Goal: Navigation & Orientation: Understand site structure

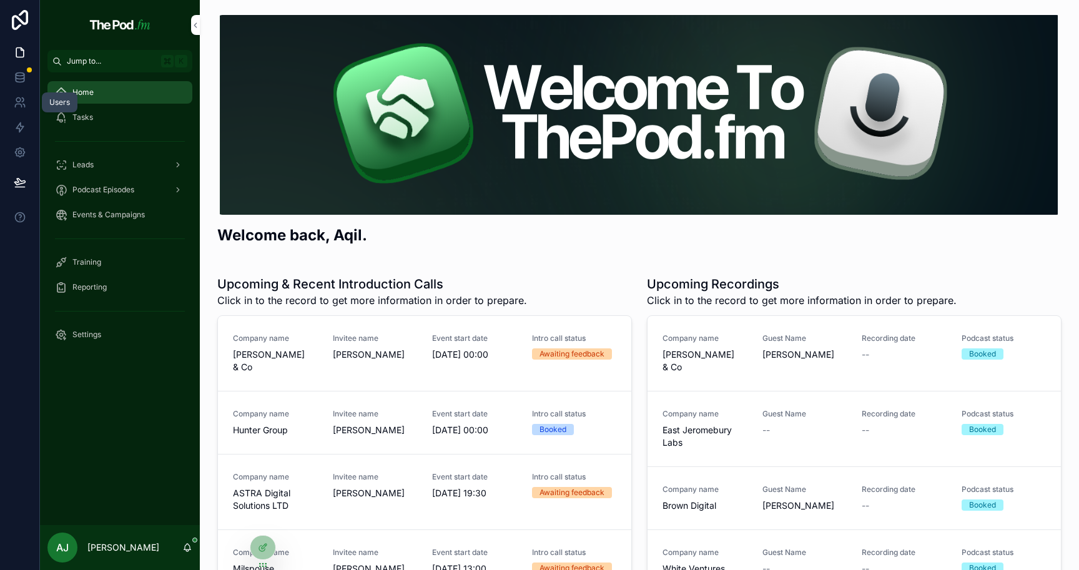
click at [22, 104] on icon at bounding box center [20, 102] width 12 height 12
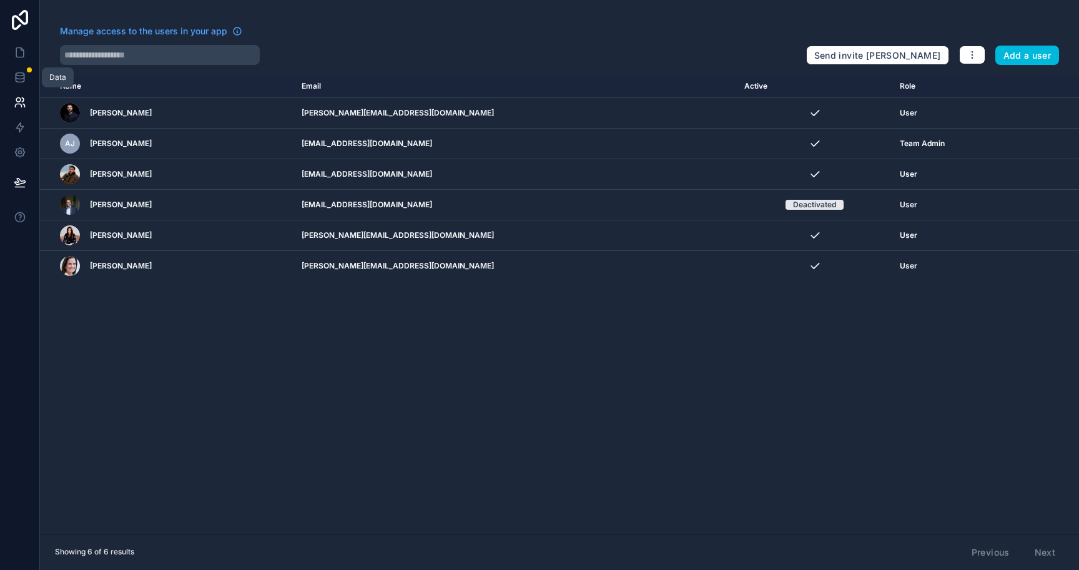
click at [26, 77] on icon at bounding box center [20, 77] width 12 height 12
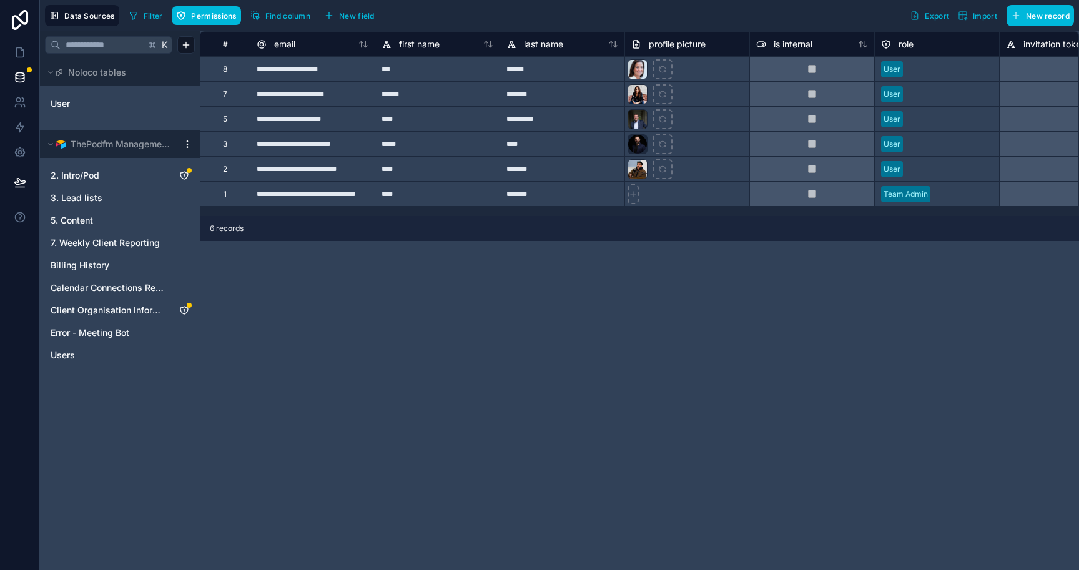
click at [110, 109] on link "User" at bounding box center [101, 103] width 101 height 12
click at [110, 108] on link "User" at bounding box center [101, 103] width 101 height 12
click at [186, 100] on icon "User" at bounding box center [185, 102] width 5 height 5
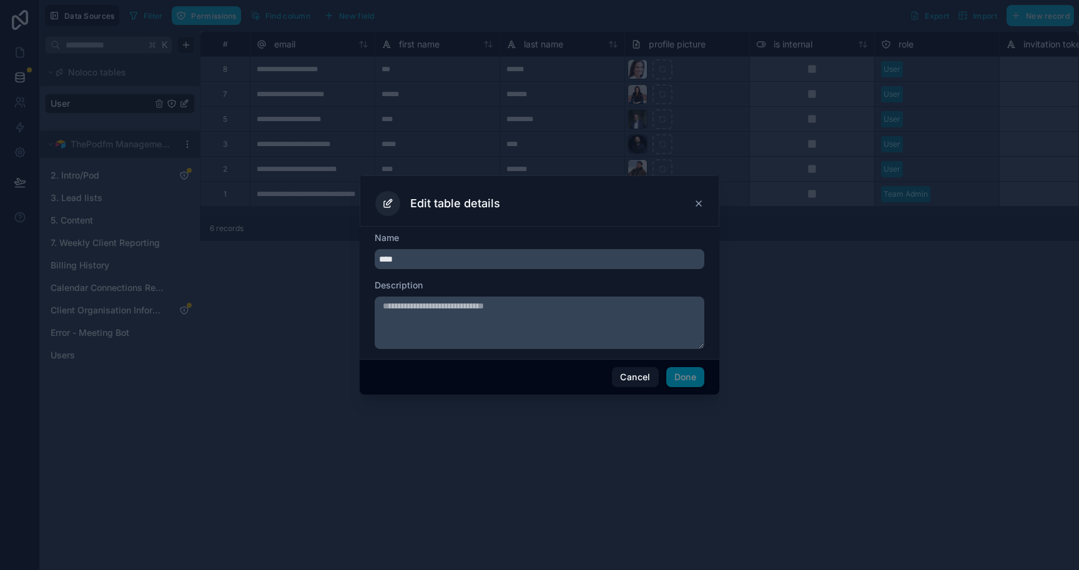
click at [317, 316] on div at bounding box center [539, 285] width 1079 height 570
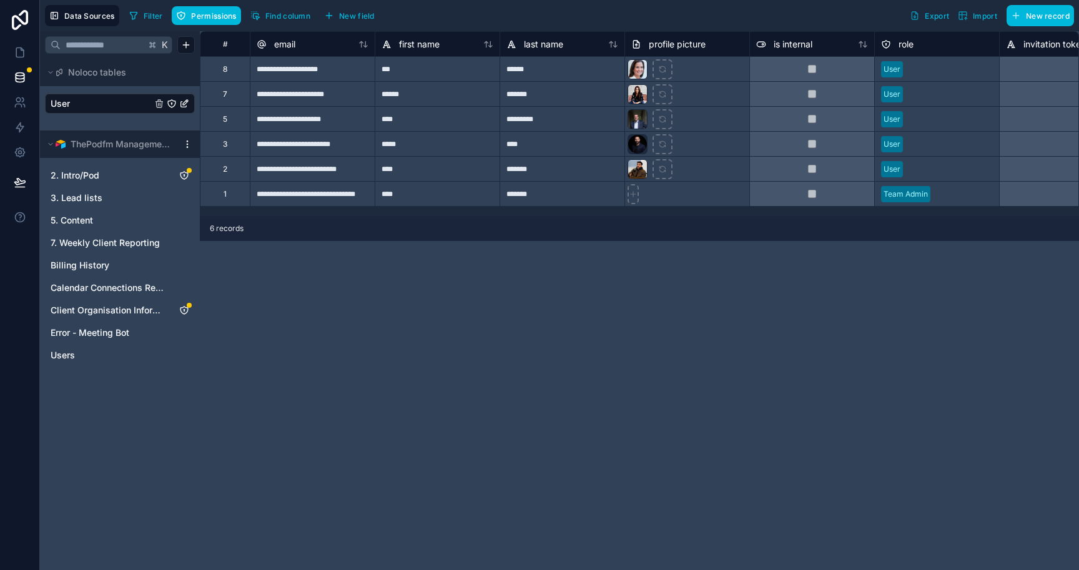
click at [117, 311] on span "Client Organisation Information" at bounding box center [108, 310] width 114 height 12
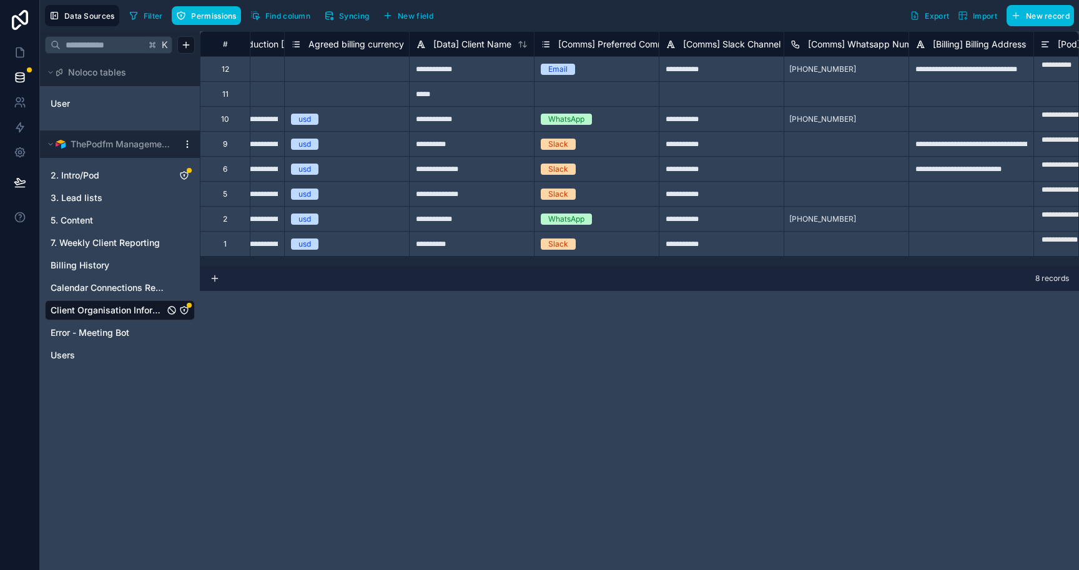
scroll to position [0, 50]
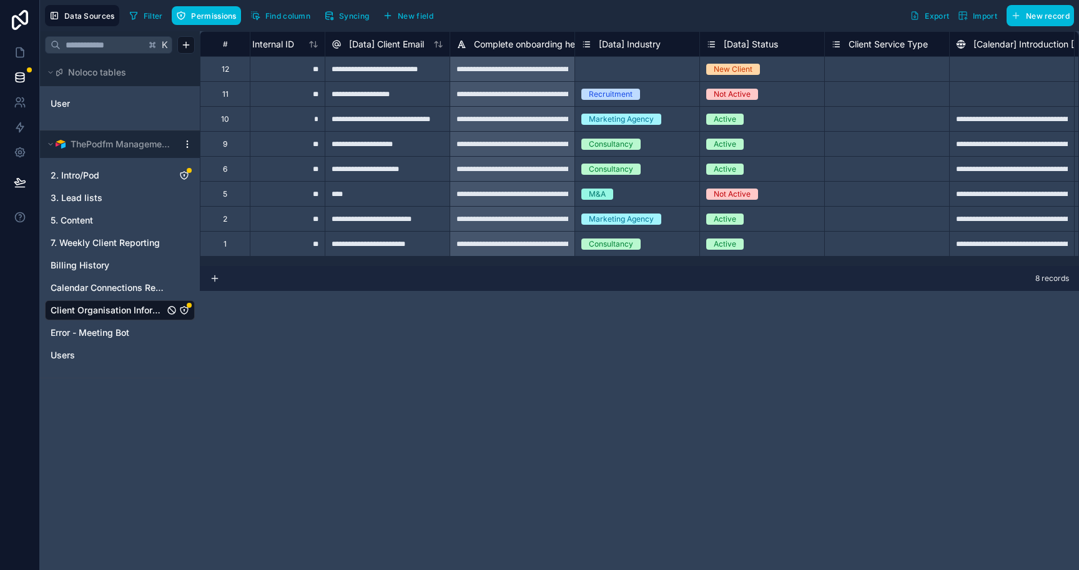
click at [775, 73] on div "New Client" at bounding box center [762, 69] width 124 height 14
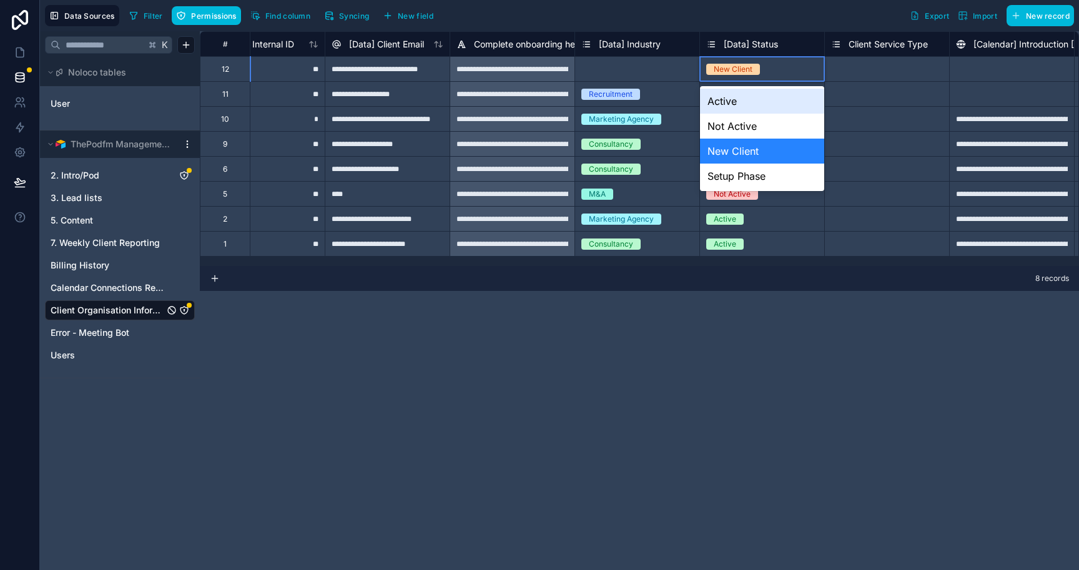
click at [775, 72] on div "New Client" at bounding box center [762, 69] width 124 height 14
click at [763, 97] on div "Active" at bounding box center [762, 101] width 124 height 25
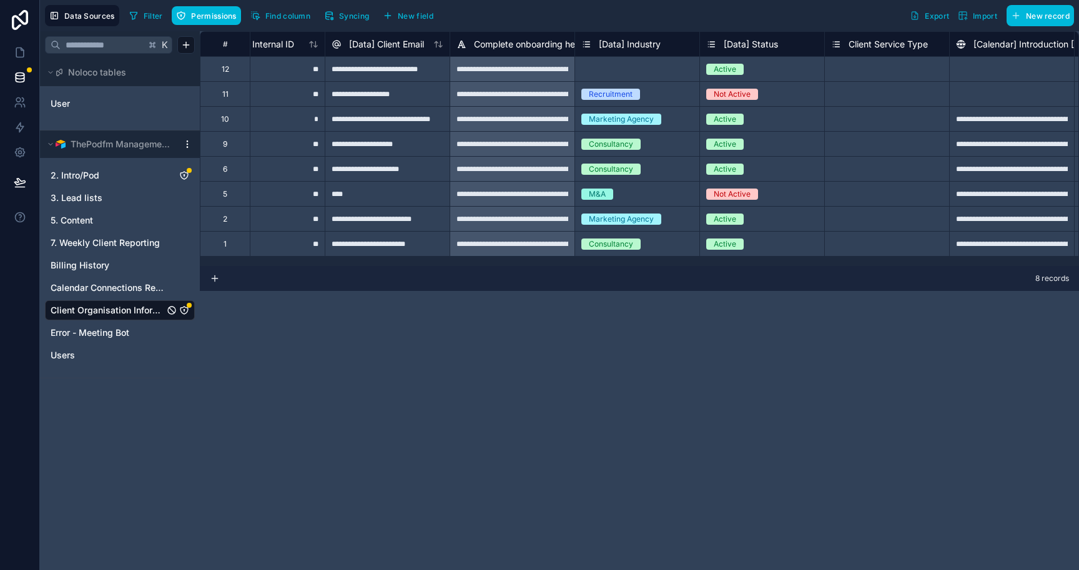
click at [747, 390] on div "**********" at bounding box center [639, 300] width 879 height 539
click at [626, 71] on div "Select a [Data] Industry" at bounding box center [622, 69] width 83 height 10
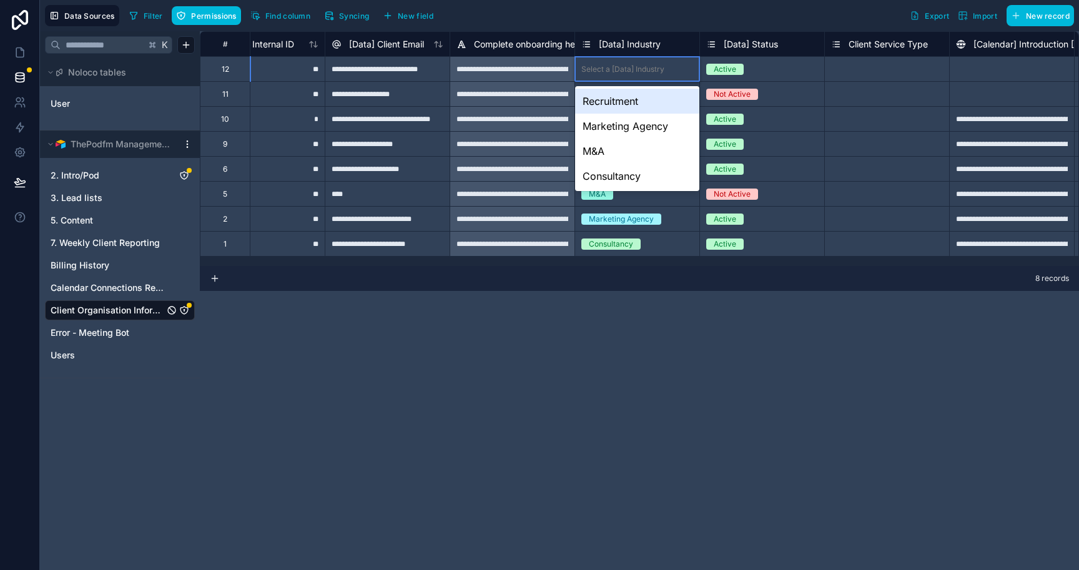
click at [626, 71] on div "Select a [Data] Industry" at bounding box center [622, 69] width 83 height 10
click at [636, 310] on div "**********" at bounding box center [639, 300] width 879 height 539
click at [652, 307] on div "**********" at bounding box center [639, 300] width 879 height 539
click at [134, 118] on div "User" at bounding box center [120, 108] width 160 height 44
click at [107, 105] on link "User" at bounding box center [101, 103] width 101 height 12
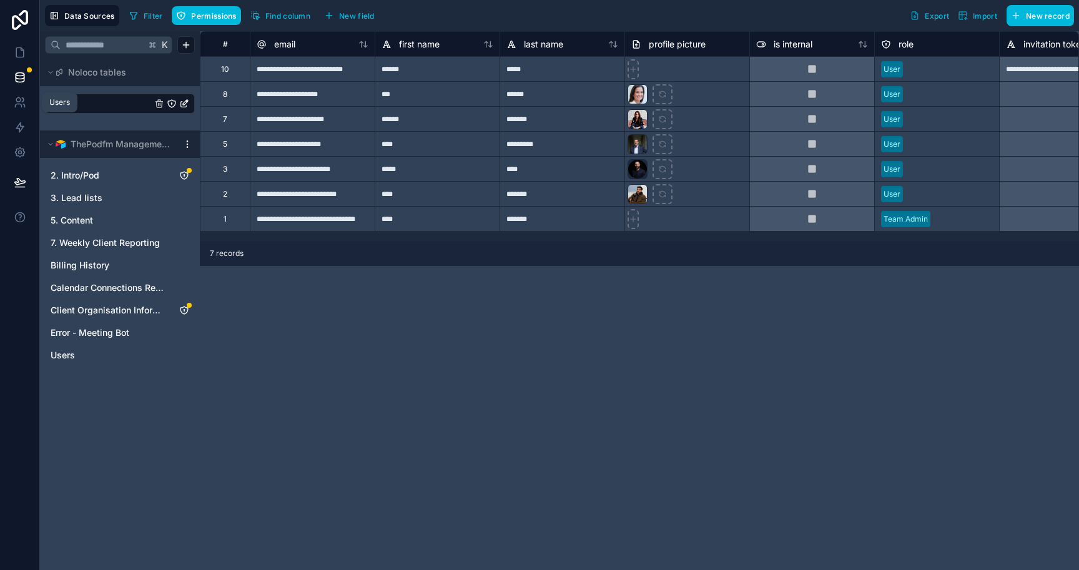
click at [20, 109] on link at bounding box center [19, 102] width 39 height 25
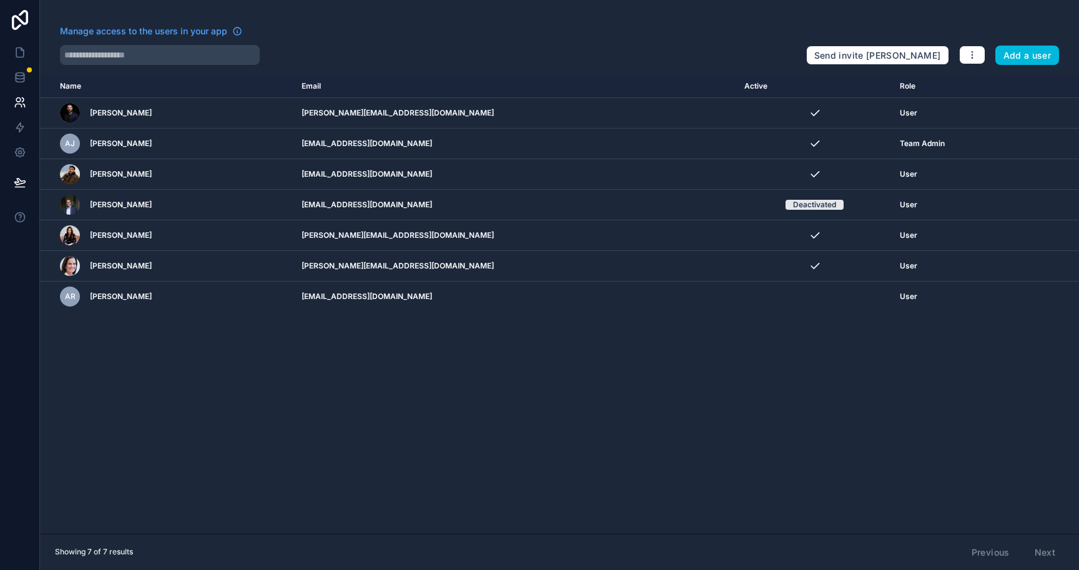
click at [535, 288] on td "ashleyrussomeinert@gmail.com" at bounding box center [515, 297] width 442 height 31
click at [0, 0] on icon "scrollable content" at bounding box center [0, 0] width 0 height 0
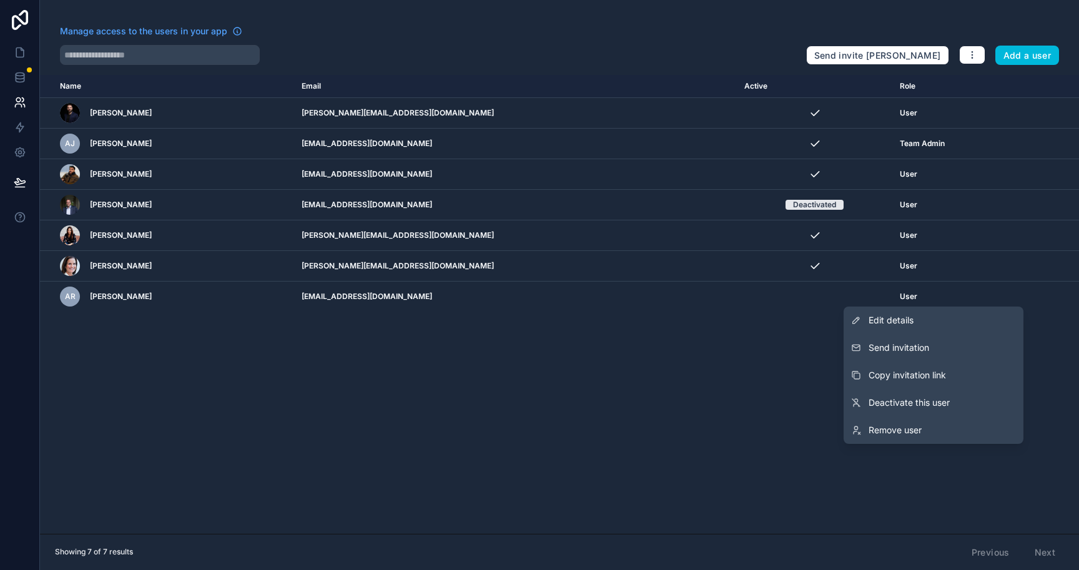
click at [966, 370] on button "Copy invitation link" at bounding box center [933, 374] width 180 height 27
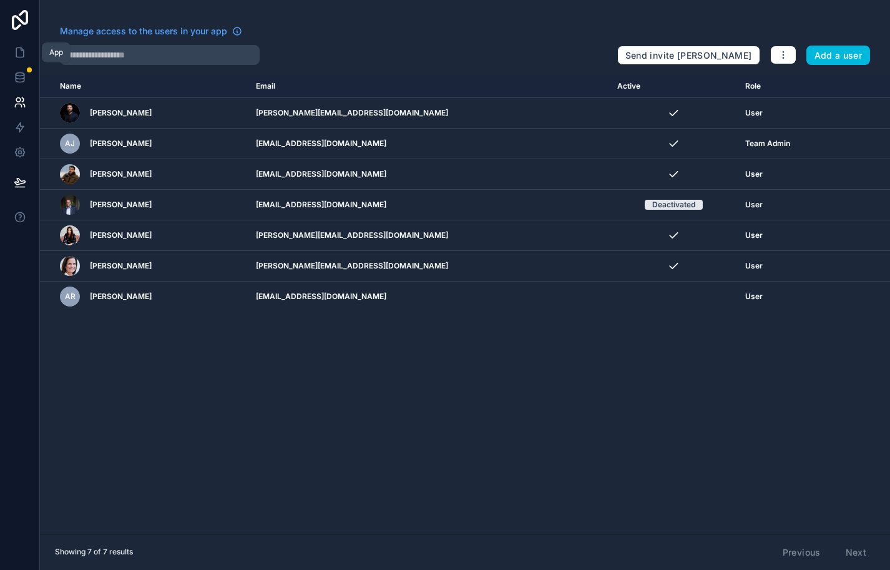
click at [21, 55] on icon at bounding box center [20, 52] width 12 height 12
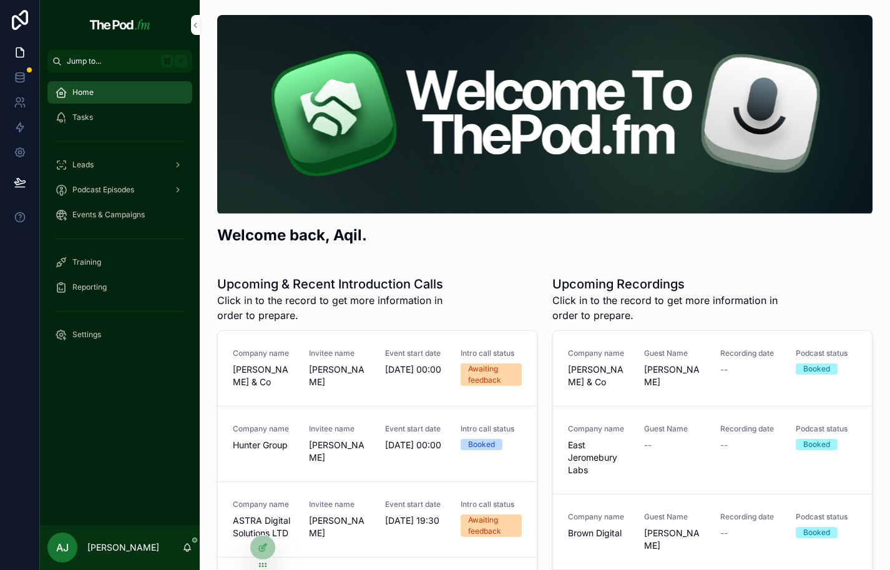
click at [0, 0] on icon at bounding box center [0, 0] width 0 height 0
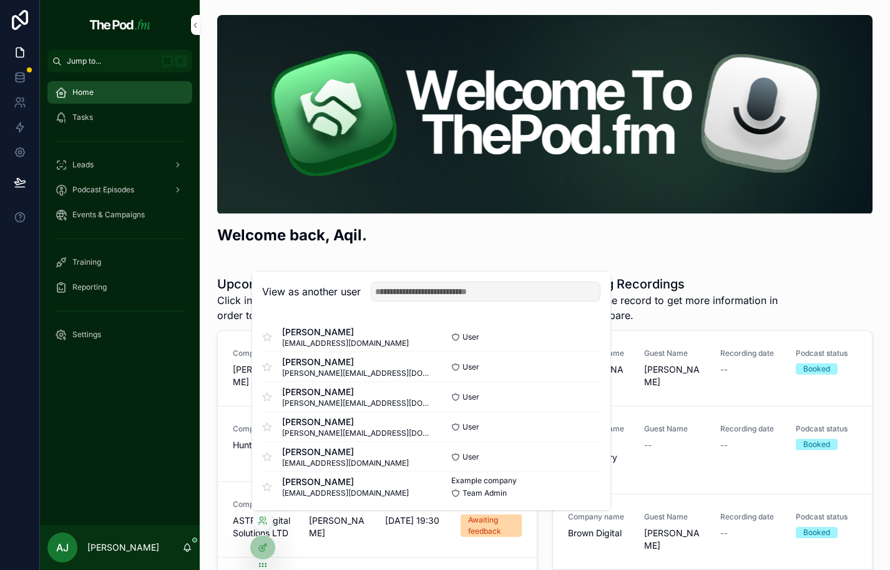
click at [0, 0] on button "Select" at bounding box center [0, 0] width 0 height 0
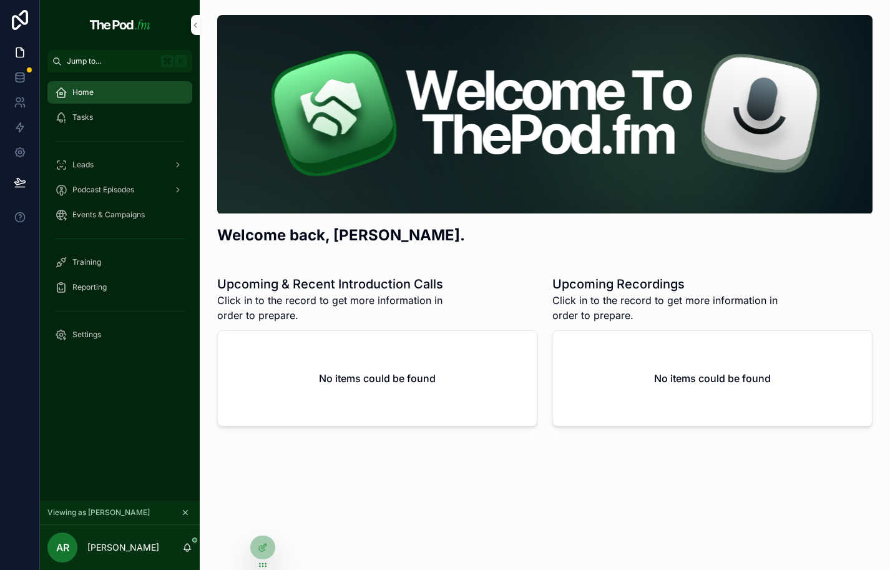
click at [118, 115] on div "Tasks" at bounding box center [120, 117] width 130 height 20
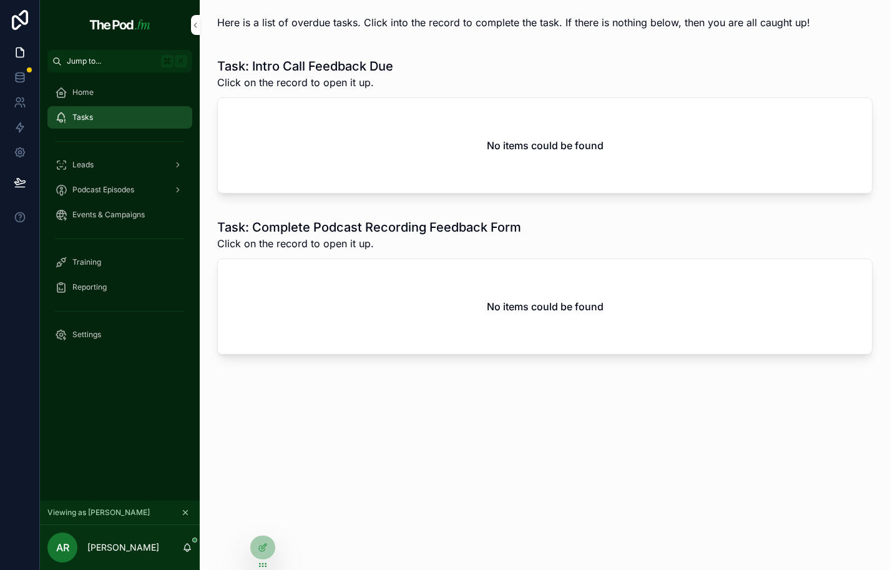
click at [117, 168] on div "Leads" at bounding box center [120, 165] width 130 height 20
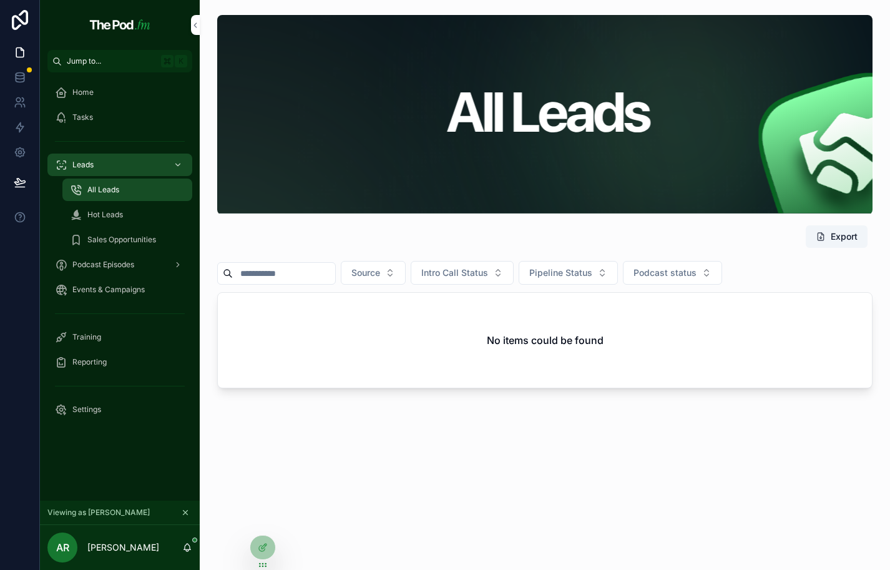
click at [120, 199] on div "All Leads" at bounding box center [127, 190] width 115 height 20
click at [120, 210] on span "Hot Leads" at bounding box center [105, 215] width 36 height 10
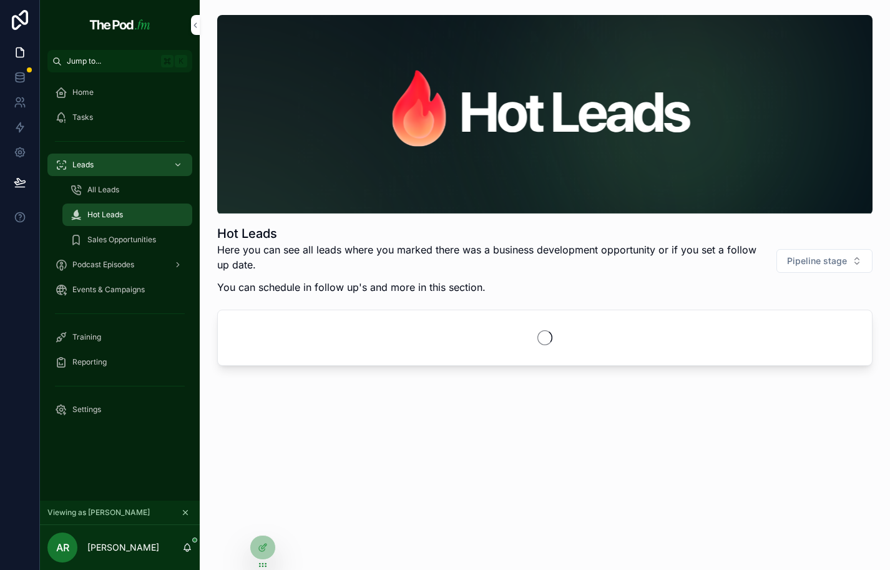
click at [124, 240] on span "Sales Opportunities" at bounding box center [121, 240] width 69 height 10
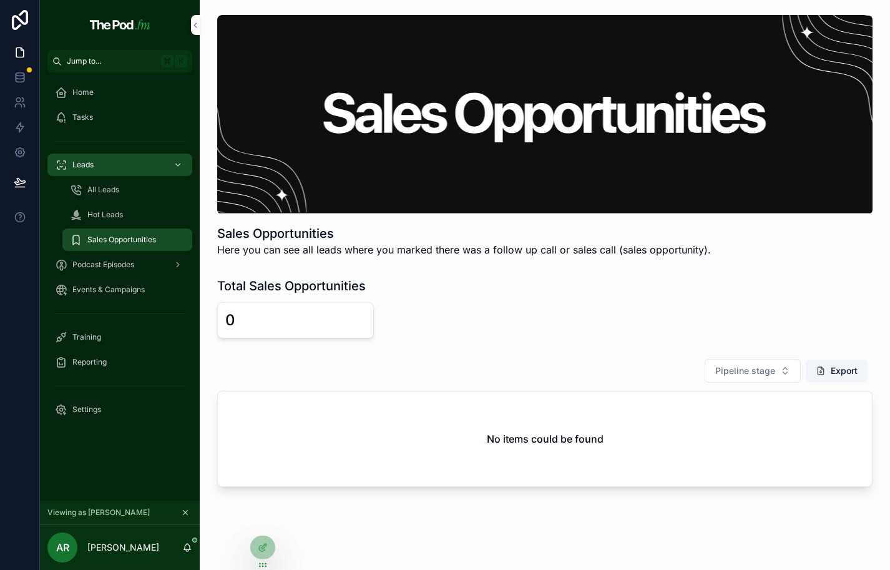
click at [127, 265] on span "Podcast Episodes" at bounding box center [103, 265] width 62 height 10
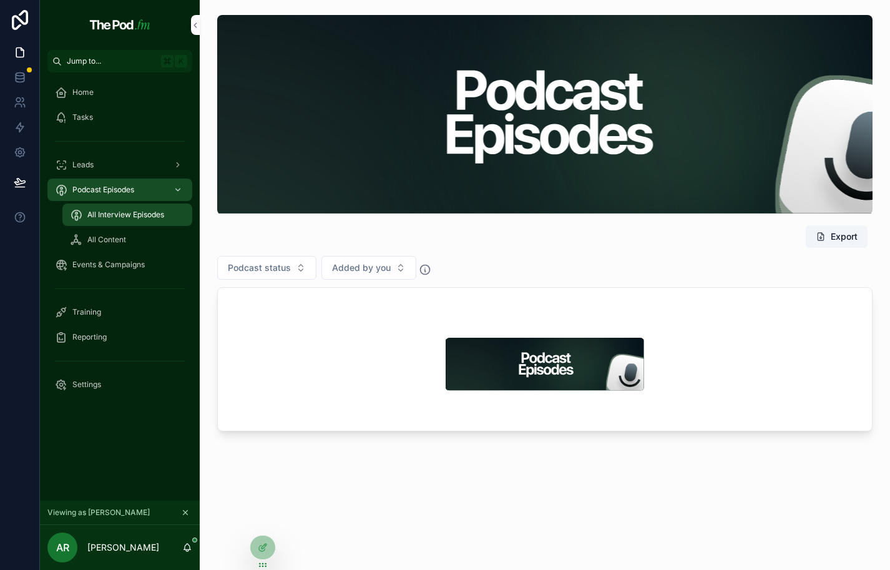
click at [128, 237] on div "All Content" at bounding box center [127, 240] width 115 height 20
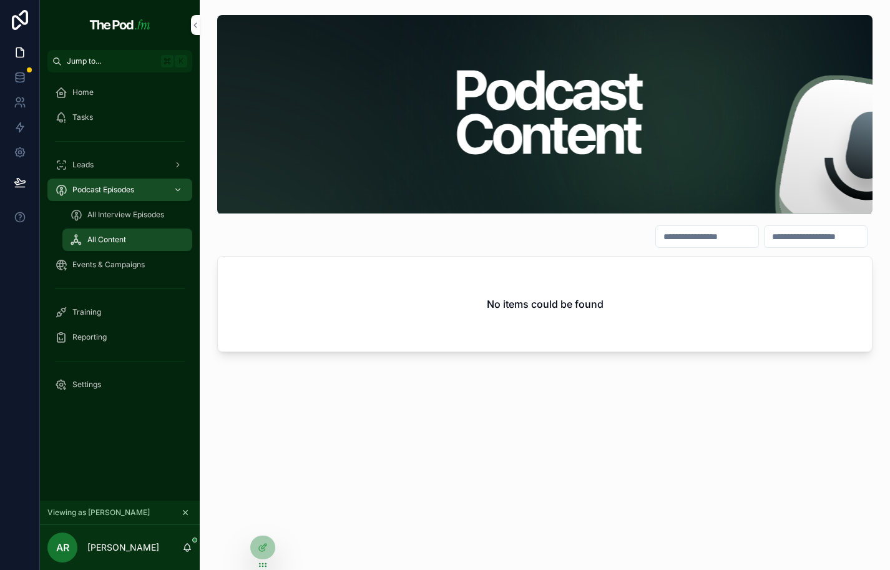
click at [136, 207] on div "All Interview Episodes" at bounding box center [127, 215] width 115 height 20
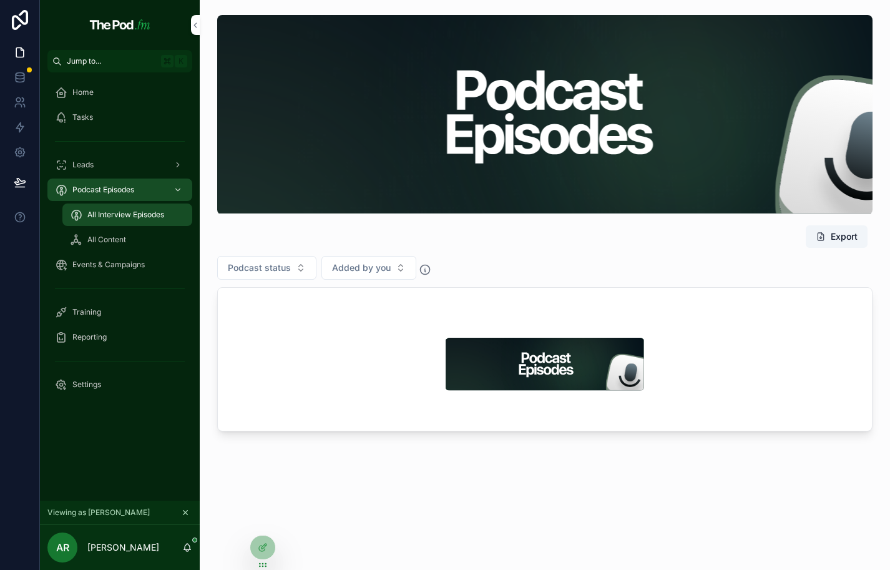
click at [500, 362] on img "scrollable content" at bounding box center [545, 364] width 200 height 53
click at [142, 245] on div "All Content" at bounding box center [127, 240] width 115 height 20
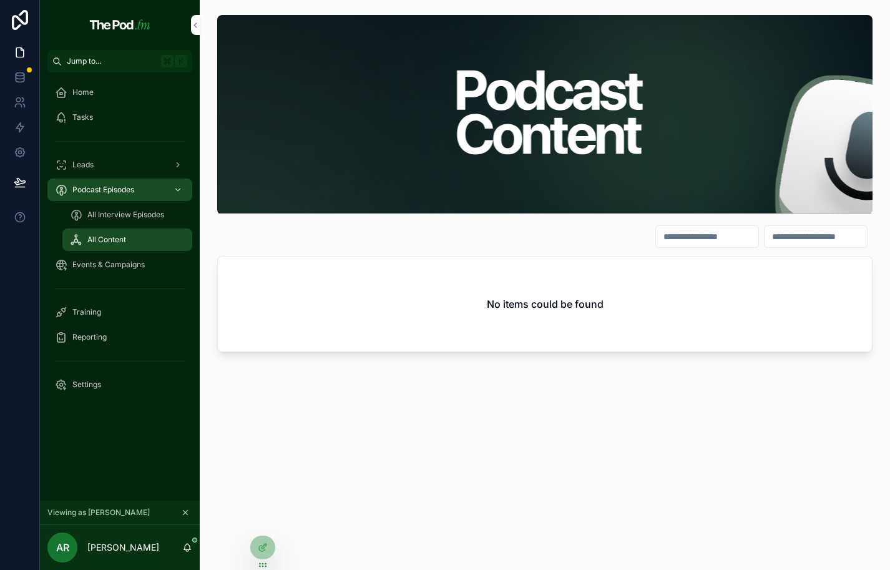
click at [134, 260] on span "Events & Campaigns" at bounding box center [108, 265] width 72 height 10
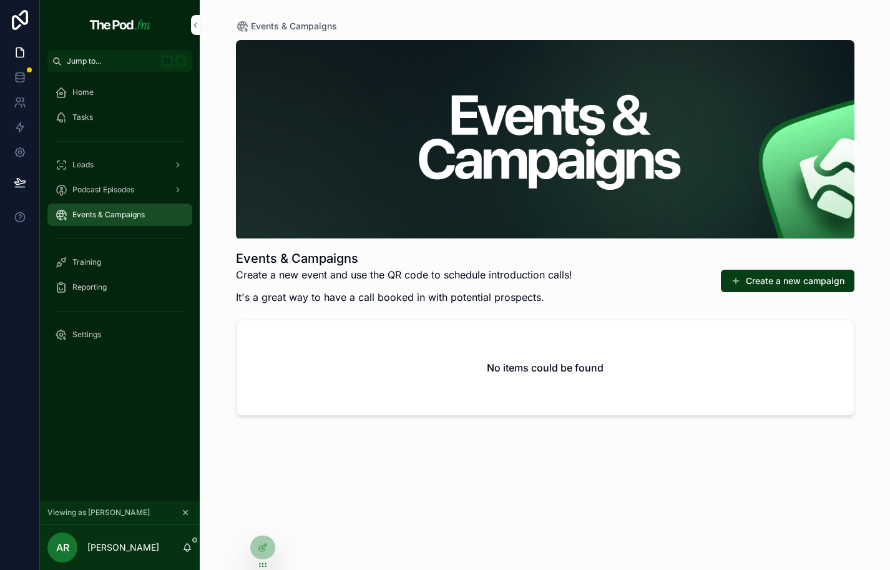
click at [133, 260] on div "Training" at bounding box center [120, 262] width 130 height 20
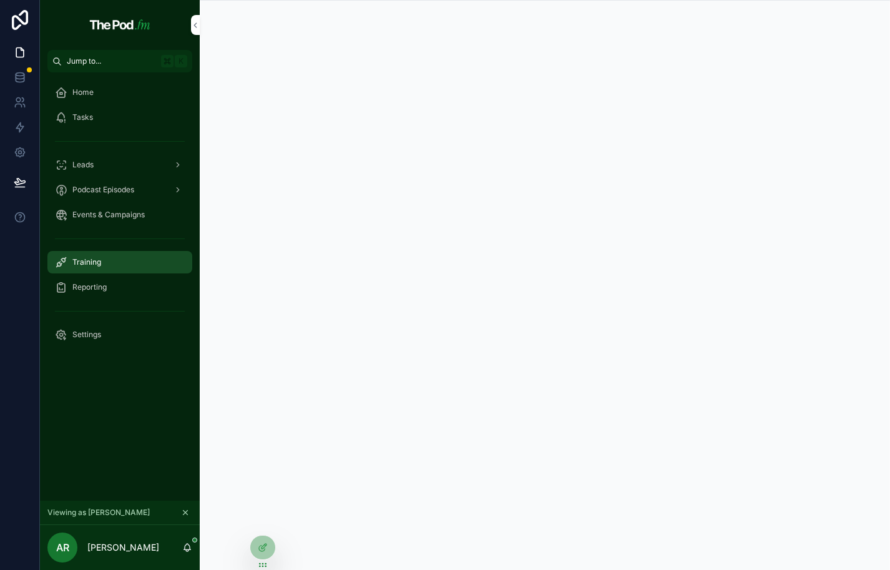
click at [125, 293] on div "Reporting" at bounding box center [120, 287] width 130 height 20
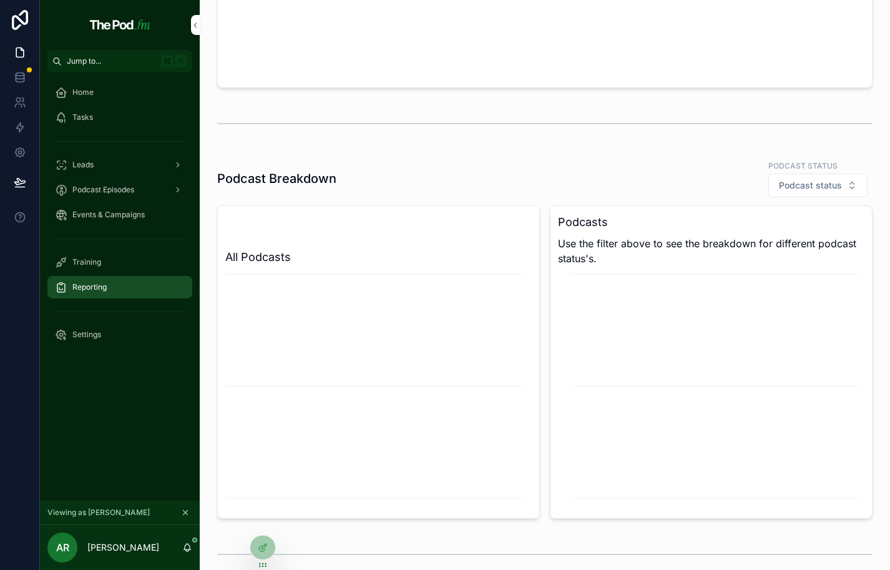
scroll to position [1263, 0]
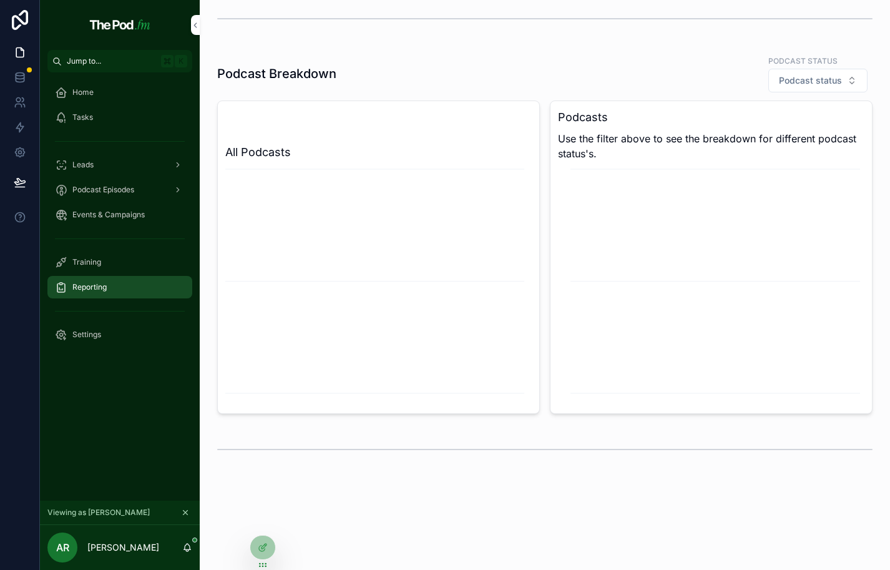
click at [132, 335] on div "Settings" at bounding box center [120, 335] width 130 height 20
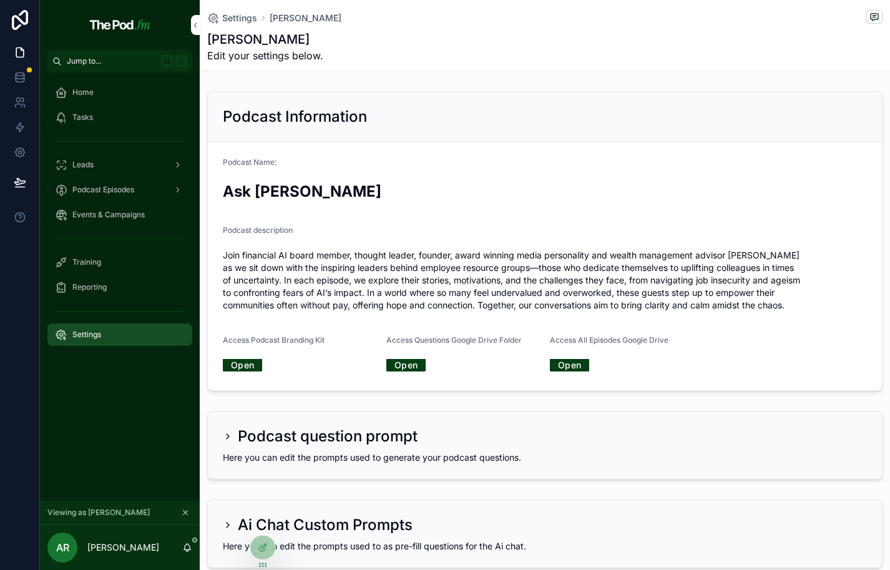
scroll to position [108, 0]
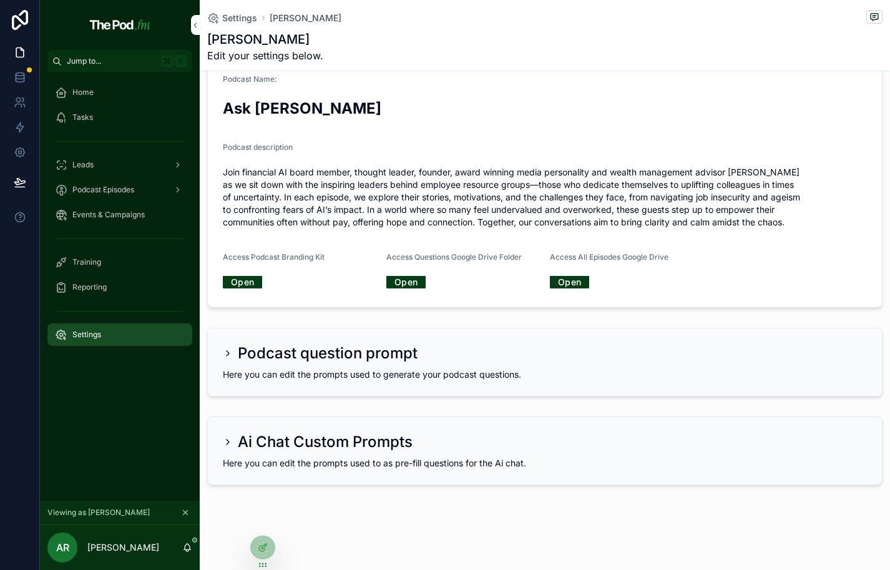
click at [296, 355] on h2 "Podcast question prompt" at bounding box center [328, 353] width 180 height 20
click at [293, 349] on h2 "Podcast question prompt" at bounding box center [328, 353] width 180 height 20
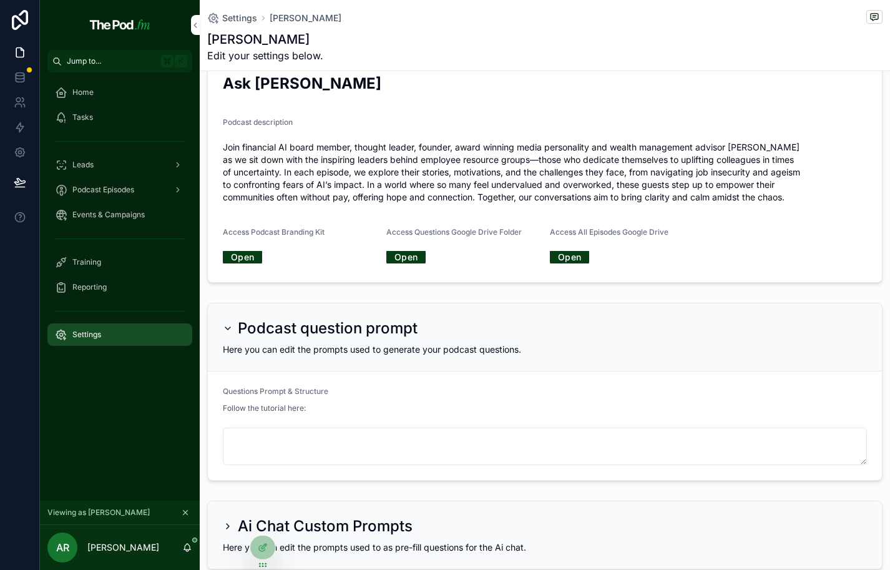
scroll to position [217, 0]
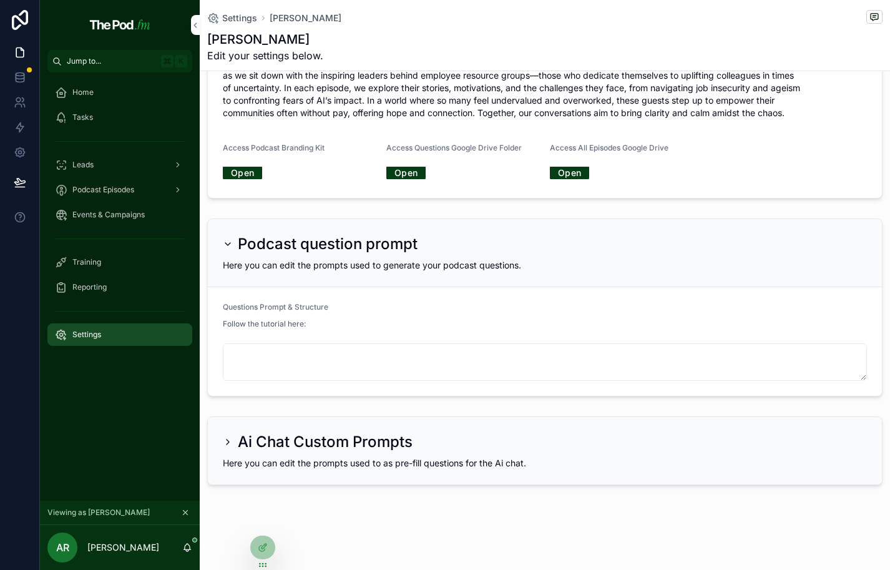
click at [279, 443] on h2 "Ai Chat Custom Prompts" at bounding box center [325, 442] width 175 height 20
click at [264, 442] on h2 "Ai Chat Custom Prompts" at bounding box center [325, 442] width 175 height 20
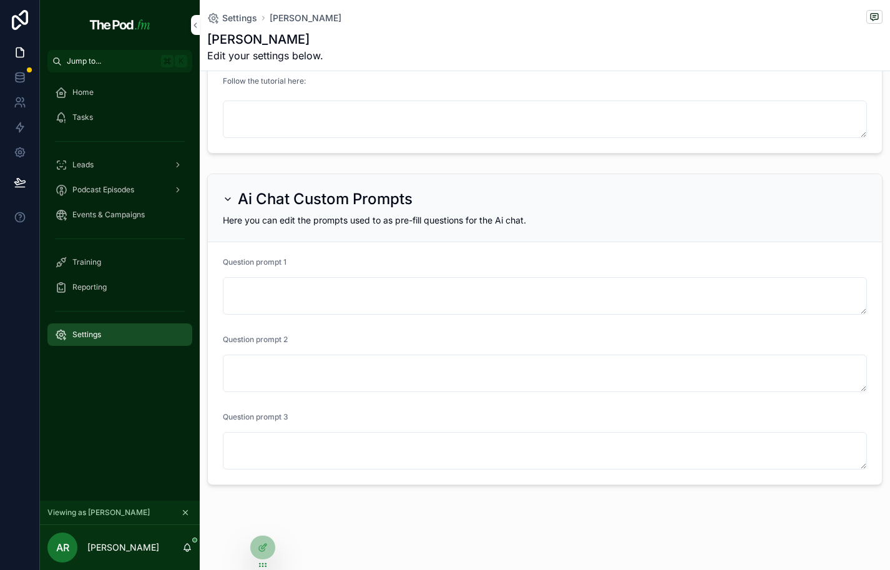
scroll to position [0, 0]
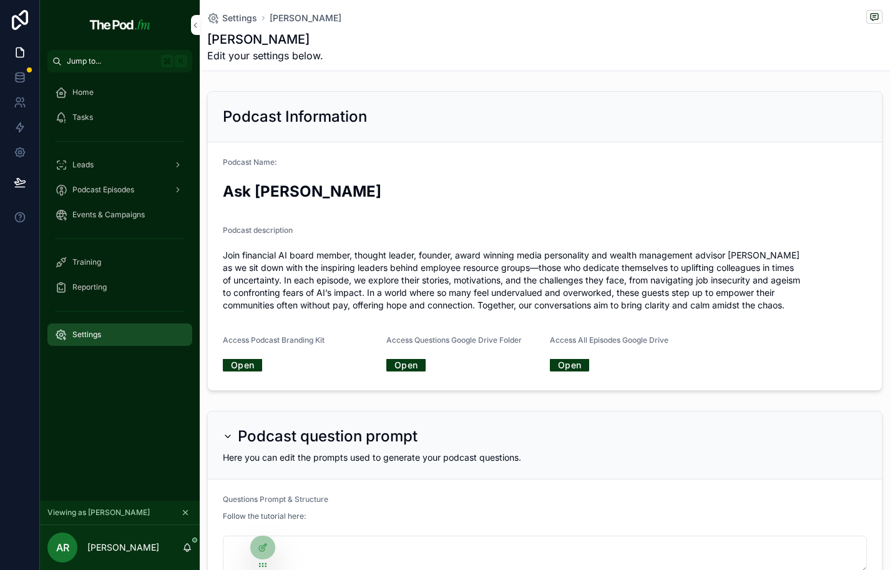
click at [118, 82] on link "Home" at bounding box center [119, 92] width 145 height 22
